Goal: Task Accomplishment & Management: Use online tool/utility

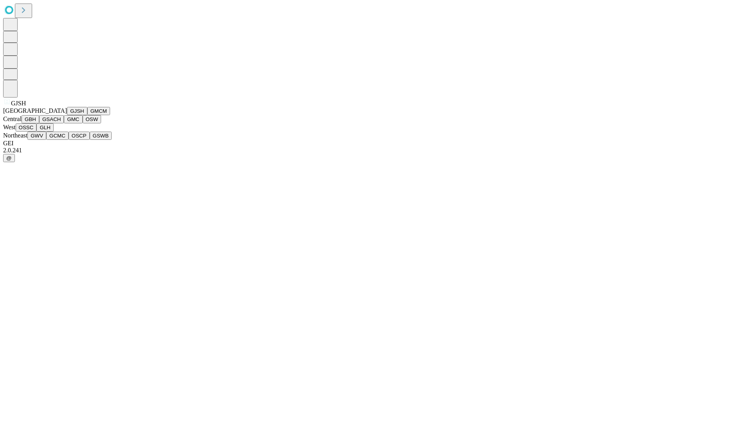
click at [67, 115] on button "GJSH" at bounding box center [77, 111] width 20 height 8
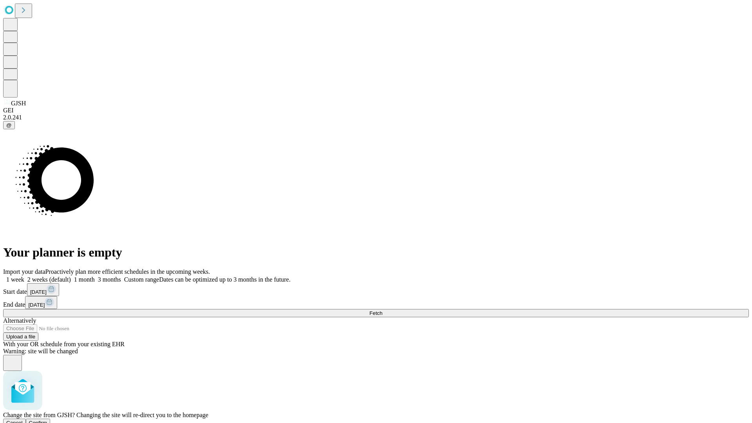
click at [47, 420] on span "Confirm" at bounding box center [38, 423] width 18 height 6
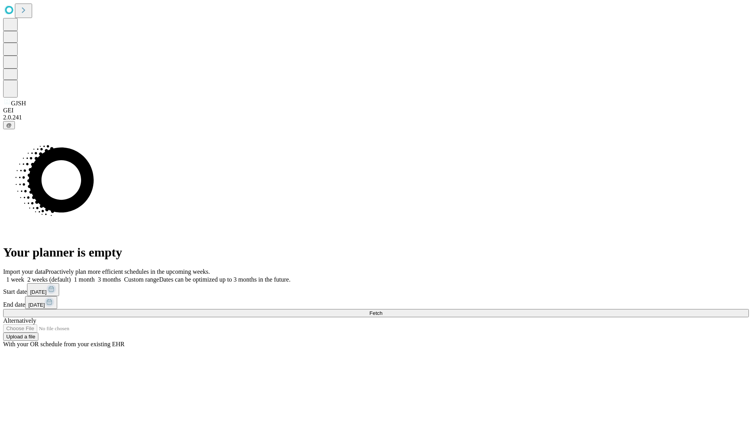
click at [24, 276] on label "1 week" at bounding box center [13, 279] width 21 height 7
click at [382, 310] on span "Fetch" at bounding box center [375, 313] width 13 height 6
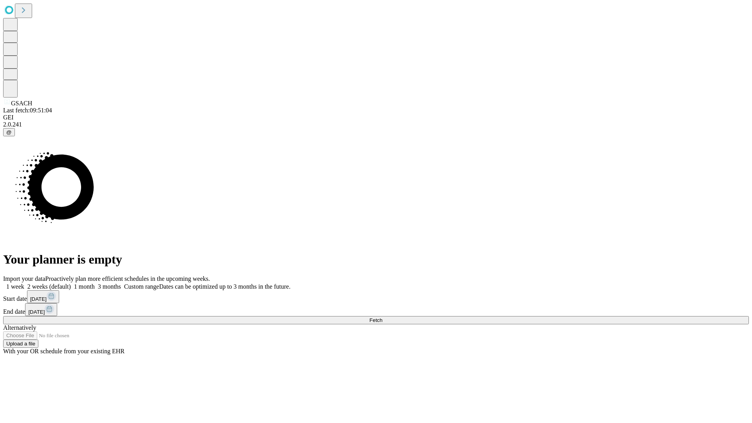
click at [24, 283] on label "1 week" at bounding box center [13, 286] width 21 height 7
click at [382, 317] on span "Fetch" at bounding box center [375, 320] width 13 height 6
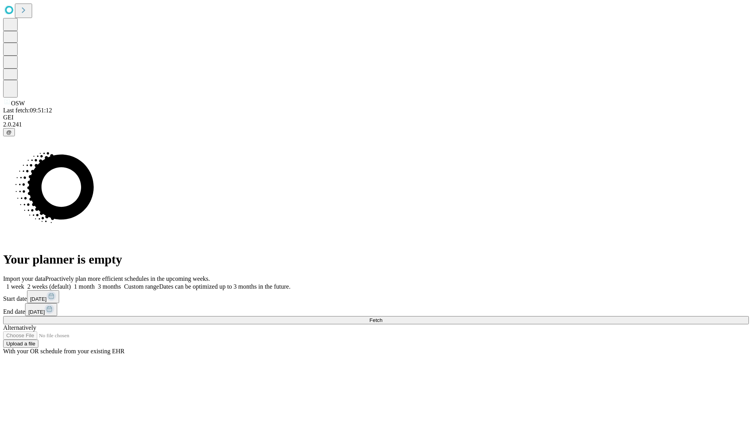
click at [24, 283] on label "1 week" at bounding box center [13, 286] width 21 height 7
click at [382, 317] on span "Fetch" at bounding box center [375, 320] width 13 height 6
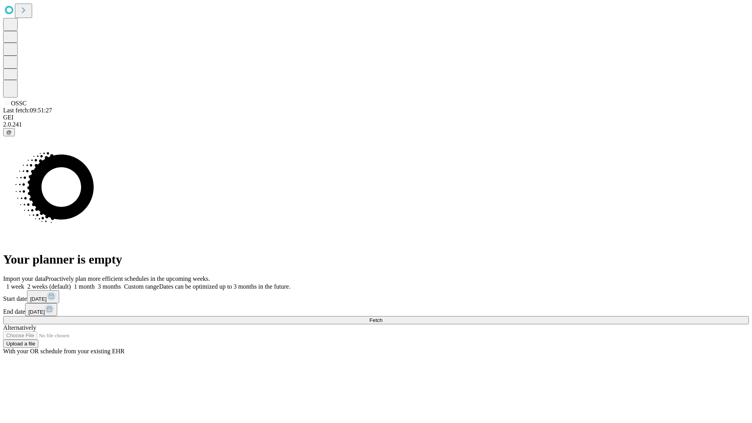
click at [24, 283] on label "1 week" at bounding box center [13, 286] width 21 height 7
click at [382, 317] on span "Fetch" at bounding box center [375, 320] width 13 height 6
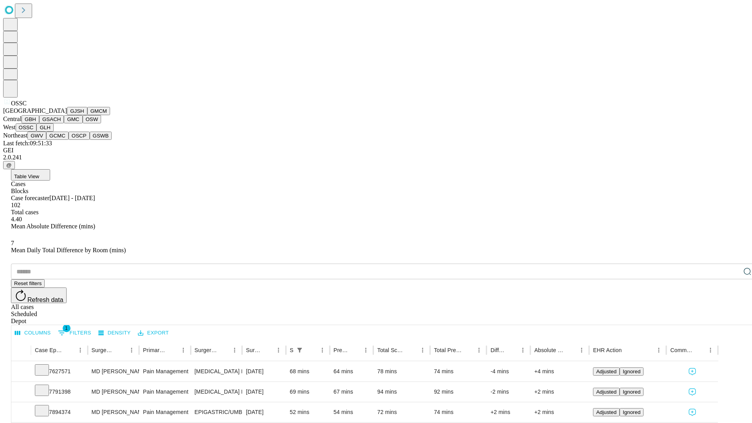
click at [53, 132] on button "GLH" at bounding box center [44, 127] width 17 height 8
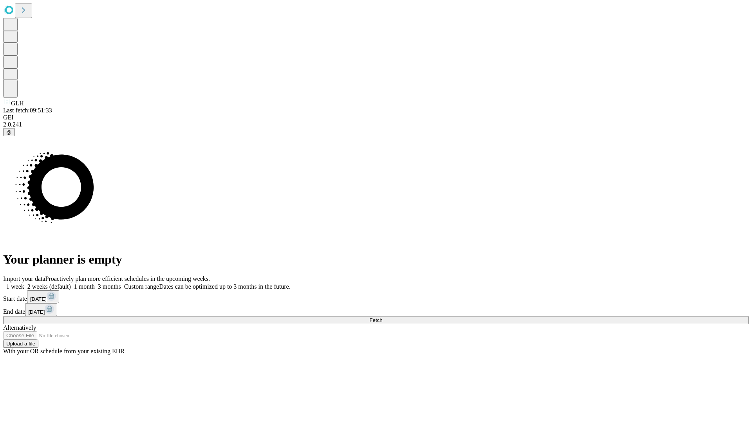
click at [24, 283] on label "1 week" at bounding box center [13, 286] width 21 height 7
click at [382, 317] on span "Fetch" at bounding box center [375, 320] width 13 height 6
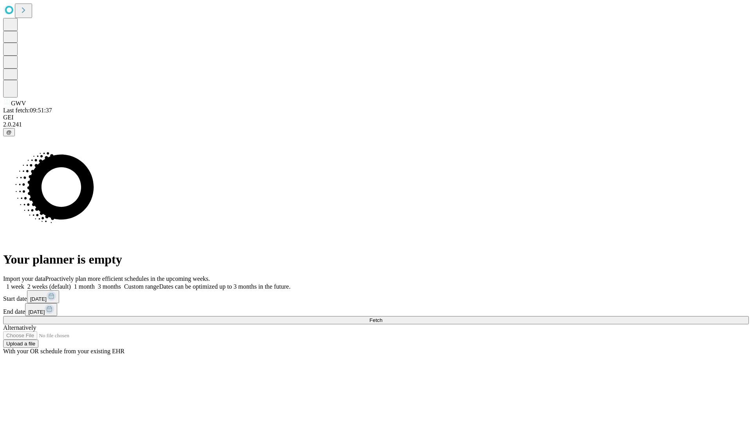
click at [24, 283] on label "1 week" at bounding box center [13, 286] width 21 height 7
click at [382, 317] on span "Fetch" at bounding box center [375, 320] width 13 height 6
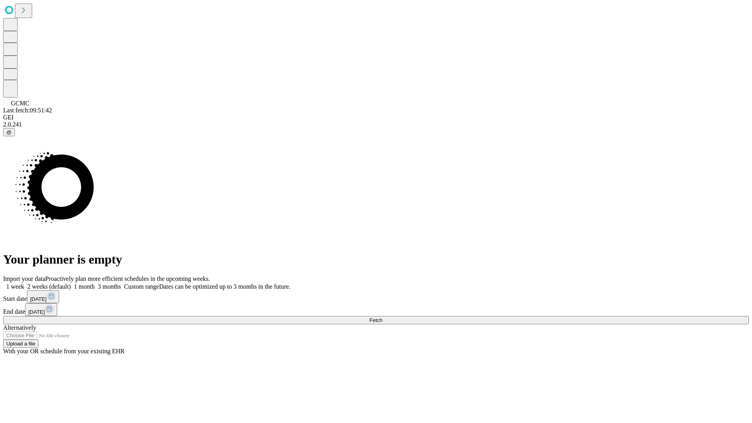
click at [382, 317] on span "Fetch" at bounding box center [375, 320] width 13 height 6
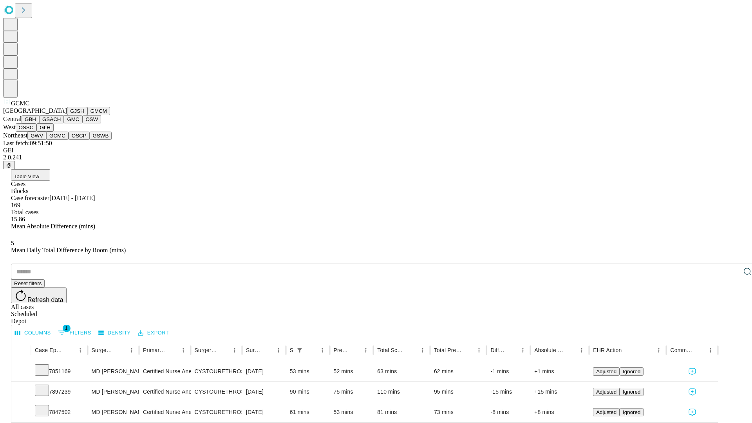
click at [69, 140] on button "OSCP" at bounding box center [79, 136] width 21 height 8
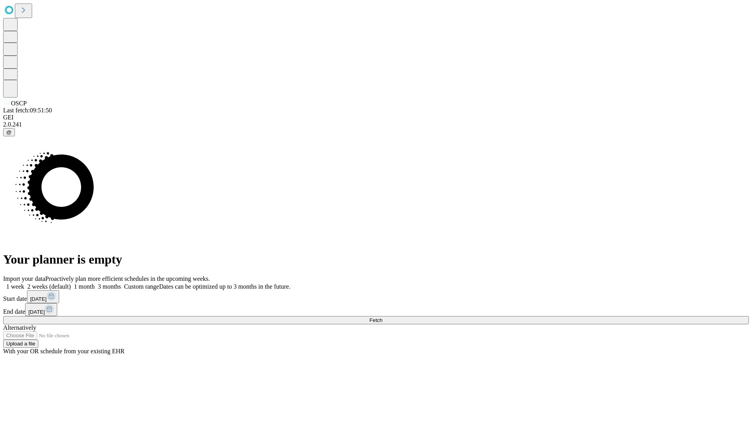
click at [24, 283] on label "1 week" at bounding box center [13, 286] width 21 height 7
click at [382, 317] on span "Fetch" at bounding box center [375, 320] width 13 height 6
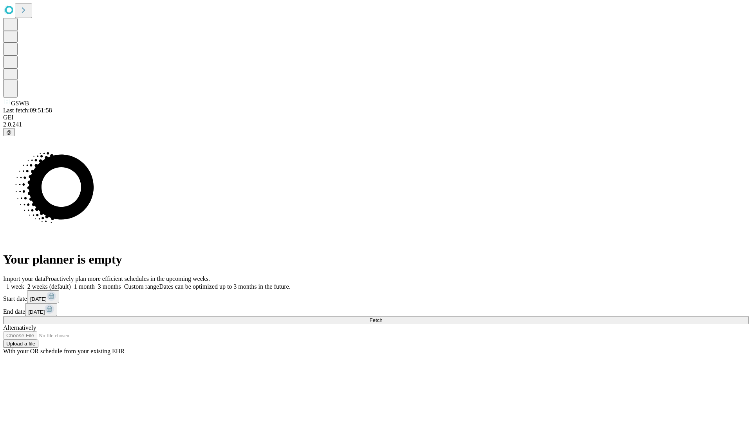
click at [24, 283] on label "1 week" at bounding box center [13, 286] width 21 height 7
click at [382, 317] on span "Fetch" at bounding box center [375, 320] width 13 height 6
